Goal: Navigation & Orientation: Find specific page/section

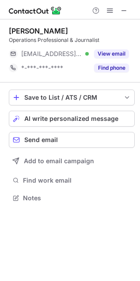
scroll to position [192, 140]
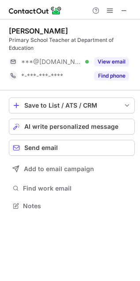
scroll to position [199, 140]
